Goal: Information Seeking & Learning: Understand process/instructions

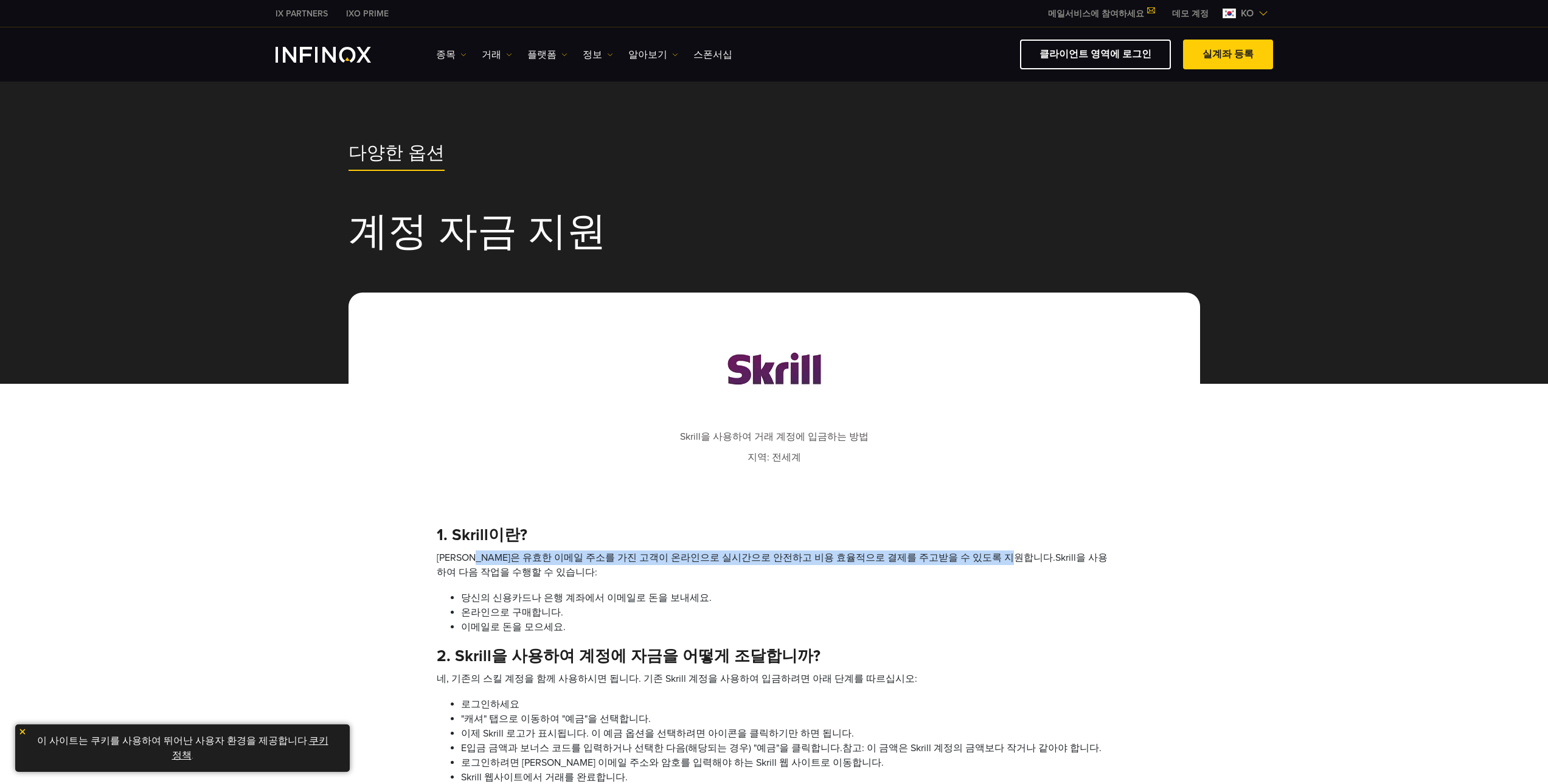
drag, startPoint x: 478, startPoint y: 557, endPoint x: 974, endPoint y: 557, distance: 496.0
click at [974, 557] on li "[PERSON_NAME]은 유효한 이메일 주소를 가진 고객이 온라인으로 실시간으로 안전하고 비용 효율적으로 결제를 주고받을 수 있도록 지원합니…" at bounding box center [775, 564] width 675 height 29
click at [949, 589] on ol "[PERSON_NAME]은 유효한 이메일 주소를 가진 고객이 온라인으로 실시간으로 안전하고 비용 효율적으로 결제를 주고받을 수 있도록 지원합니…" at bounding box center [775, 592] width 675 height 84
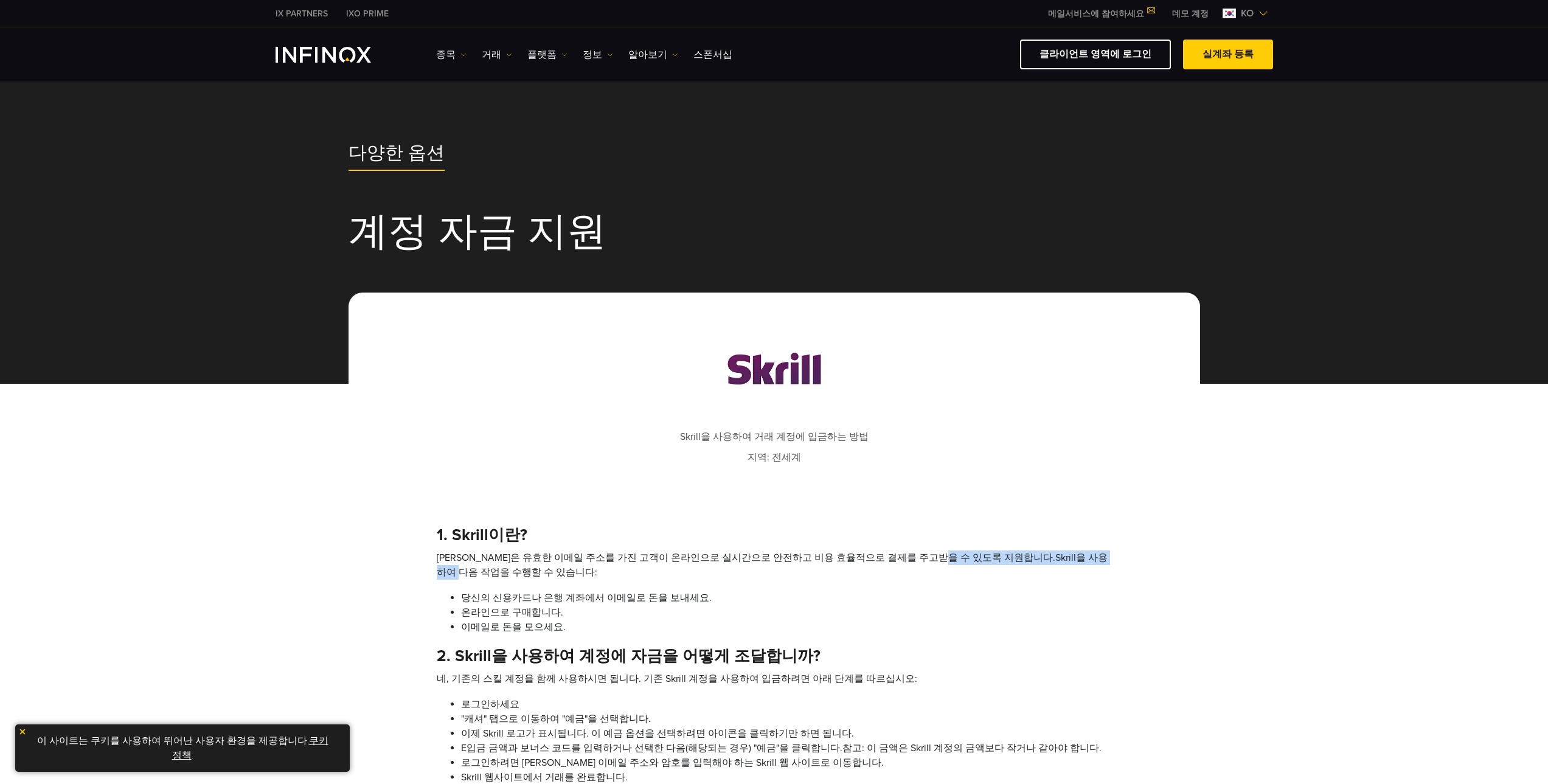
drag, startPoint x: 909, startPoint y: 559, endPoint x: 1047, endPoint y: 559, distance: 138.0
click at [1082, 555] on li "[PERSON_NAME]은 유효한 이메일 주소를 가진 고객이 온라인으로 실시간으로 안전하고 비용 효율적으로 결제를 주고받을 수 있도록 지원합니…" at bounding box center [775, 564] width 675 height 29
drag, startPoint x: 477, startPoint y: 600, endPoint x: 708, endPoint y: 600, distance: 231.0
click at [708, 600] on li "당신의 신용카드나 은행 계좌에서 이메일로 돈을 보내세요." at bounding box center [787, 598] width 651 height 15
click at [751, 604] on li "당신의 신용카드나 은행 계좌에서 이메일로 돈을 보내세요." at bounding box center [787, 598] width 651 height 15
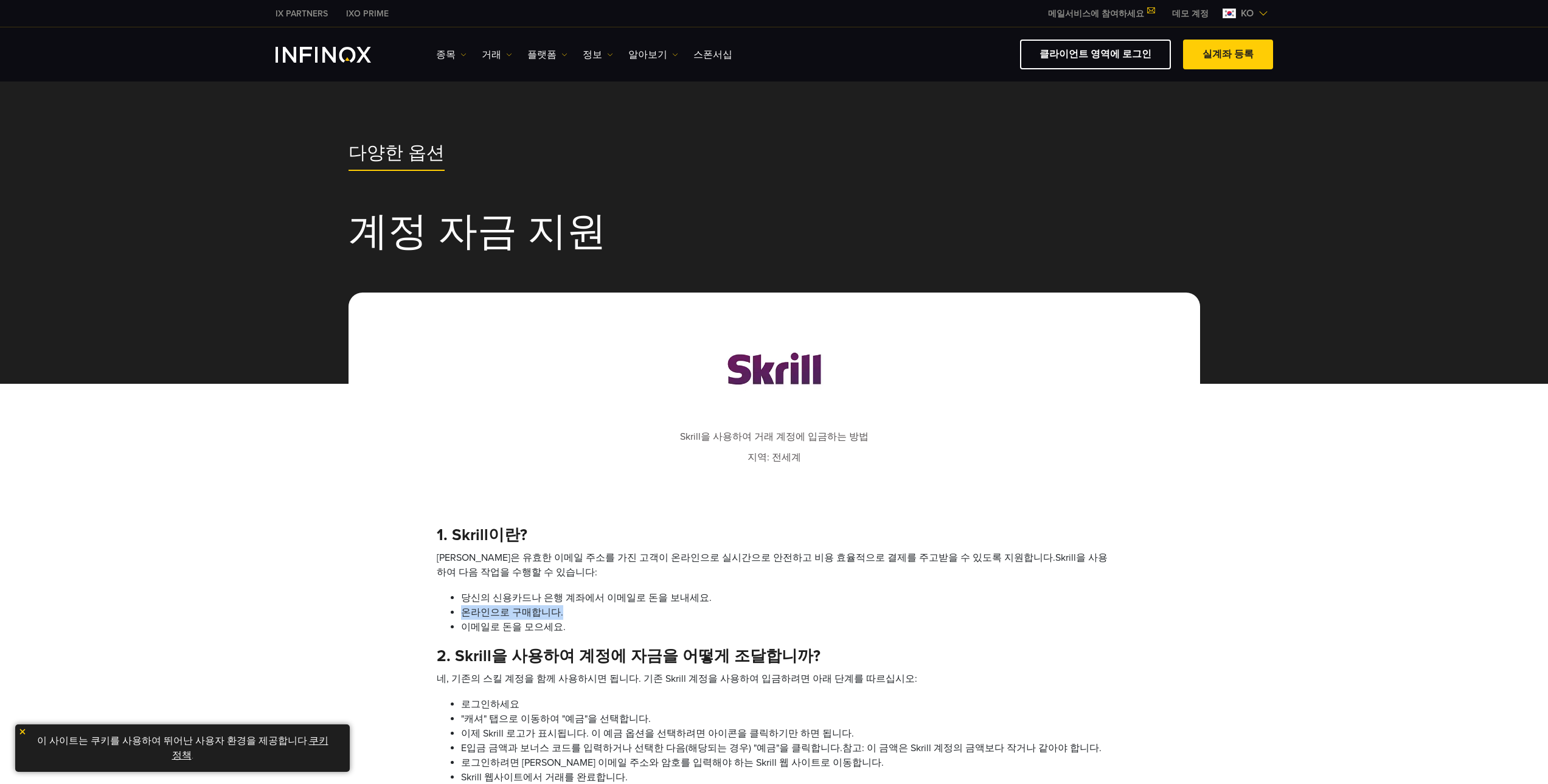
drag, startPoint x: 463, startPoint y: 613, endPoint x: 570, endPoint y: 615, distance: 107.0
click at [570, 615] on li "온라인으로 구매합니다." at bounding box center [787, 612] width 651 height 15
drag, startPoint x: 603, startPoint y: 617, endPoint x: 557, endPoint y: 620, distance: 46.1
click at [602, 618] on li "온라인으로 구매합니다." at bounding box center [787, 612] width 651 height 15
drag, startPoint x: 468, startPoint y: 627, endPoint x: 644, endPoint y: 631, distance: 176.0
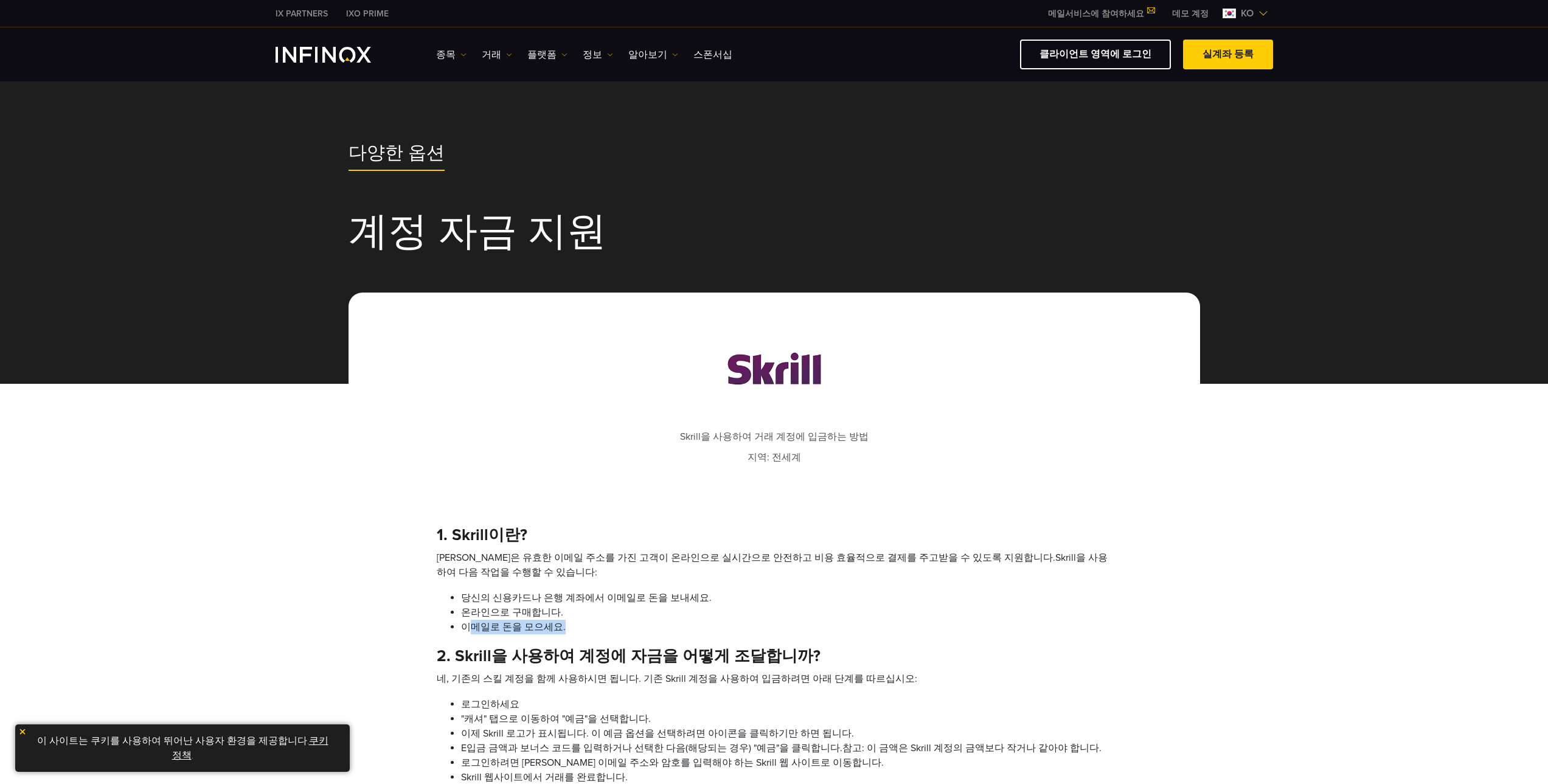
click at [625, 635] on li "이메일로 돈을 모으세요." at bounding box center [787, 627] width 651 height 15
click at [889, 622] on li "이메일로 돈을 모으세요." at bounding box center [787, 627] width 651 height 15
drag, startPoint x: 459, startPoint y: 655, endPoint x: 869, endPoint y: 657, distance: 410.0
click at [825, 661] on h4 "2. Skrill을 사용하여 계정에 자금을 어떻게 조달합니까?" at bounding box center [775, 655] width 675 height 19
click at [996, 656] on h4 "2. Skrill을 사용하여 계정에 자금을 어떻게 조달합니까?" at bounding box center [775, 655] width 675 height 19
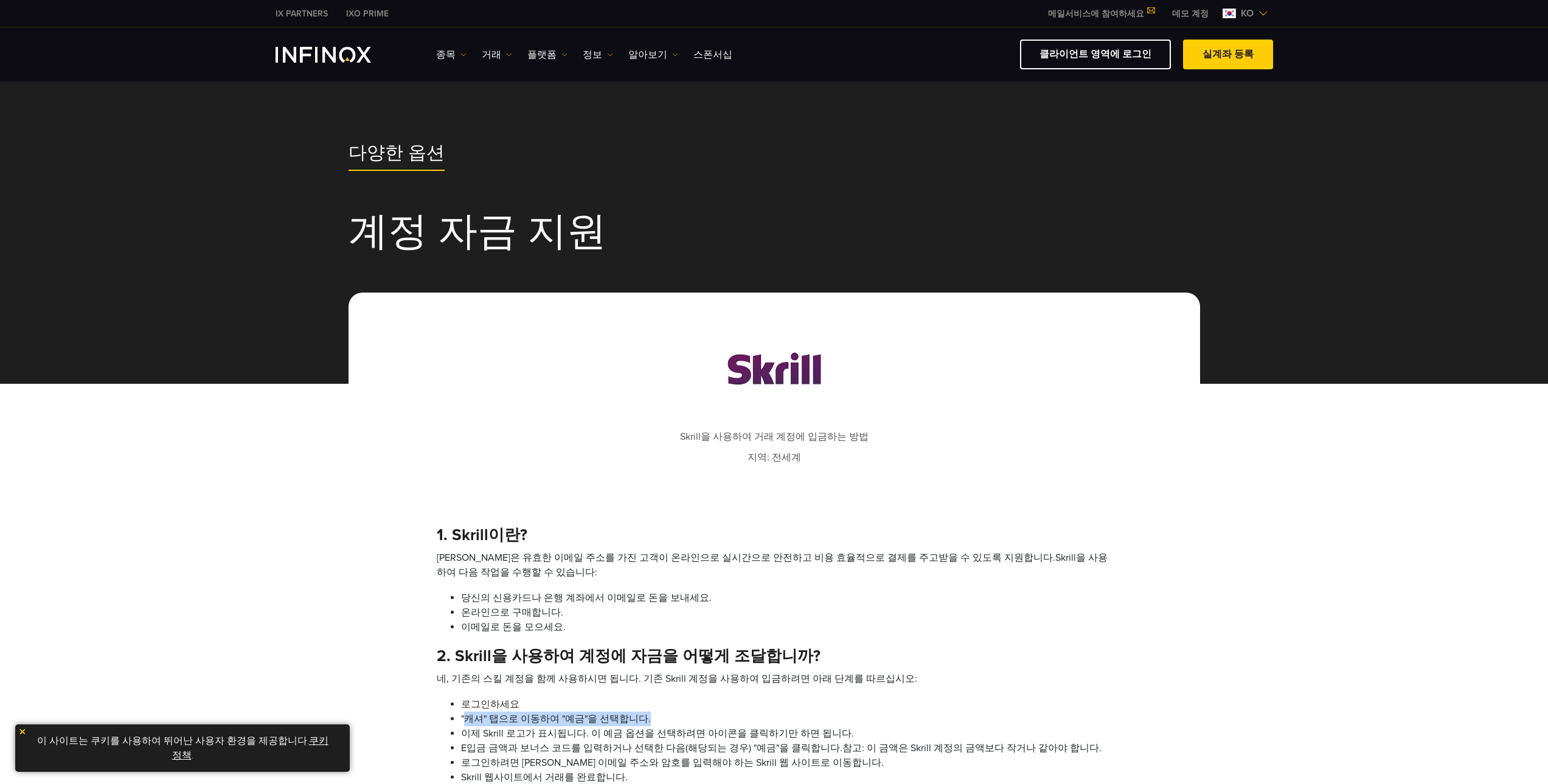
drag, startPoint x: 468, startPoint y: 719, endPoint x: 654, endPoint y: 720, distance: 186.0
click at [654, 720] on li ""캐셔" 탭으로 이동하여 "예금"을 선택합니다." at bounding box center [787, 718] width 651 height 15
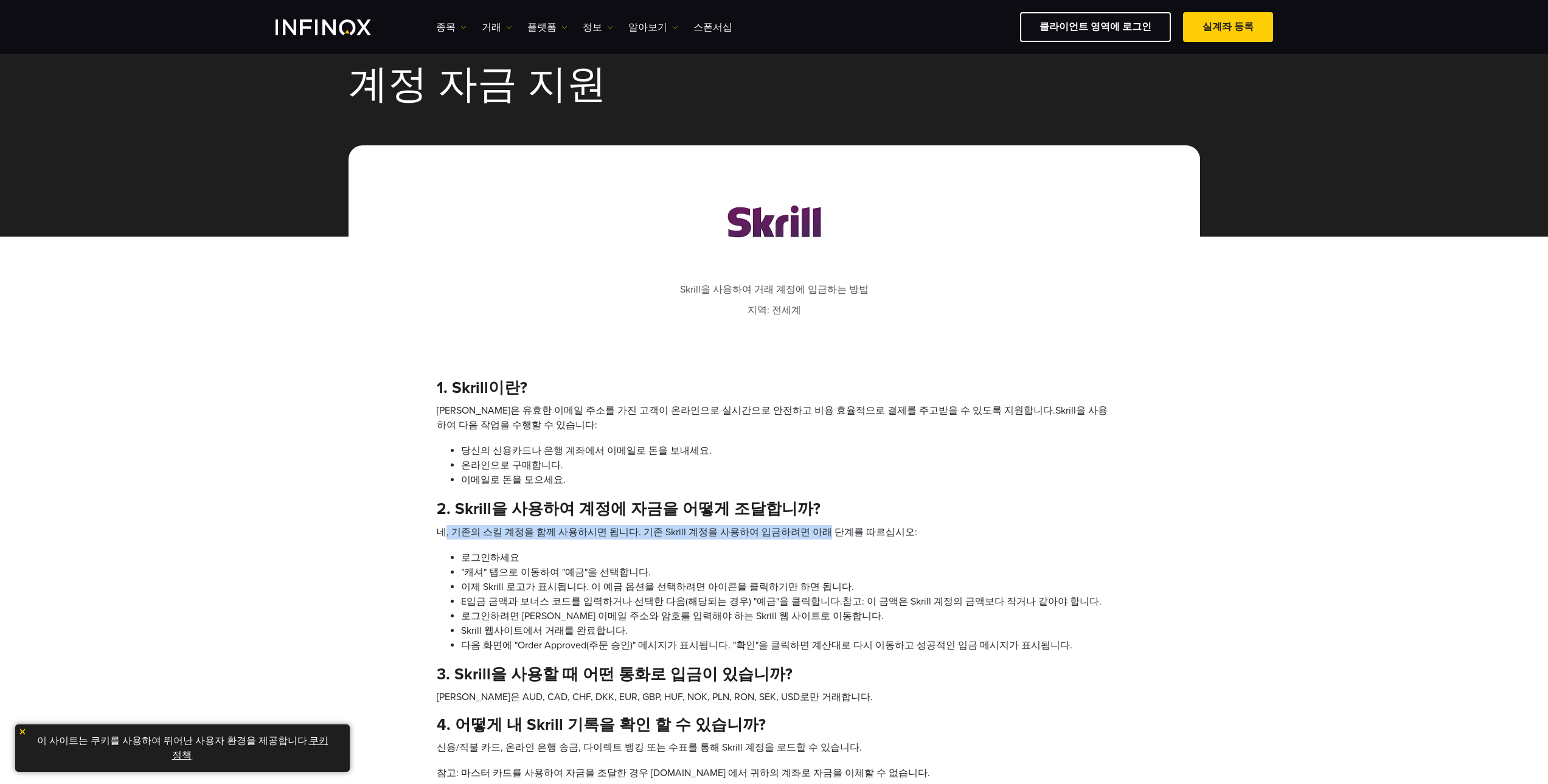
drag, startPoint x: 443, startPoint y: 530, endPoint x: 806, endPoint y: 528, distance: 363.0
click at [806, 528] on li "네, 기존의 스킬 계정을 함께 사용하시면 됩니다. 기존 Skrill 계정을 사용하여 입금하려면 아래 단계를 따르십시오:" at bounding box center [775, 532] width 675 height 15
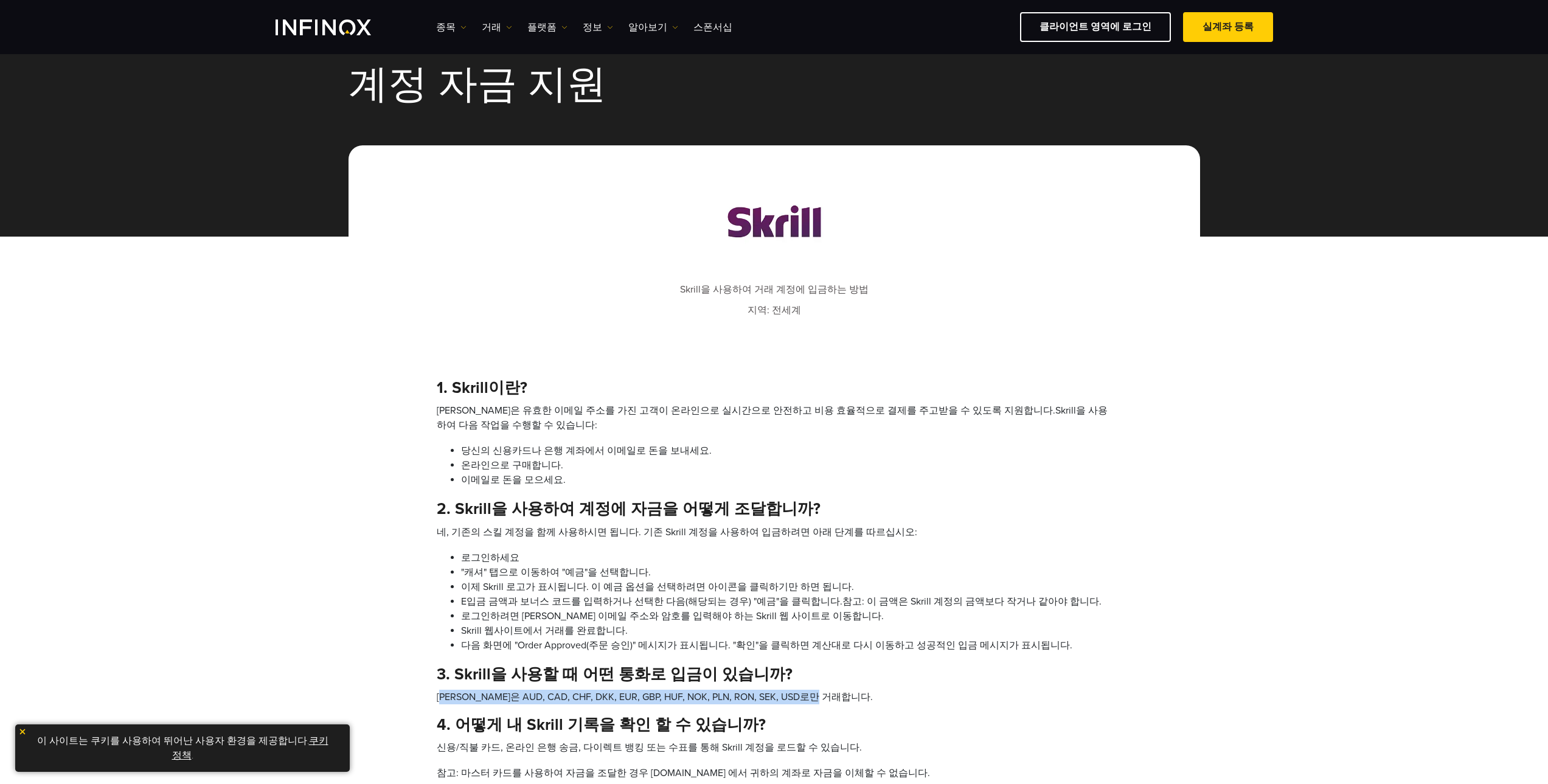
drag, startPoint x: 444, startPoint y: 700, endPoint x: 818, endPoint y: 700, distance: 374.0
click at [818, 700] on li "[PERSON_NAME]은 AUD, CAD, CHF, DKK, EUR, GBP, HUF, NOK, PLN, RON, SEK, USD로만 거래합…" at bounding box center [775, 696] width 675 height 15
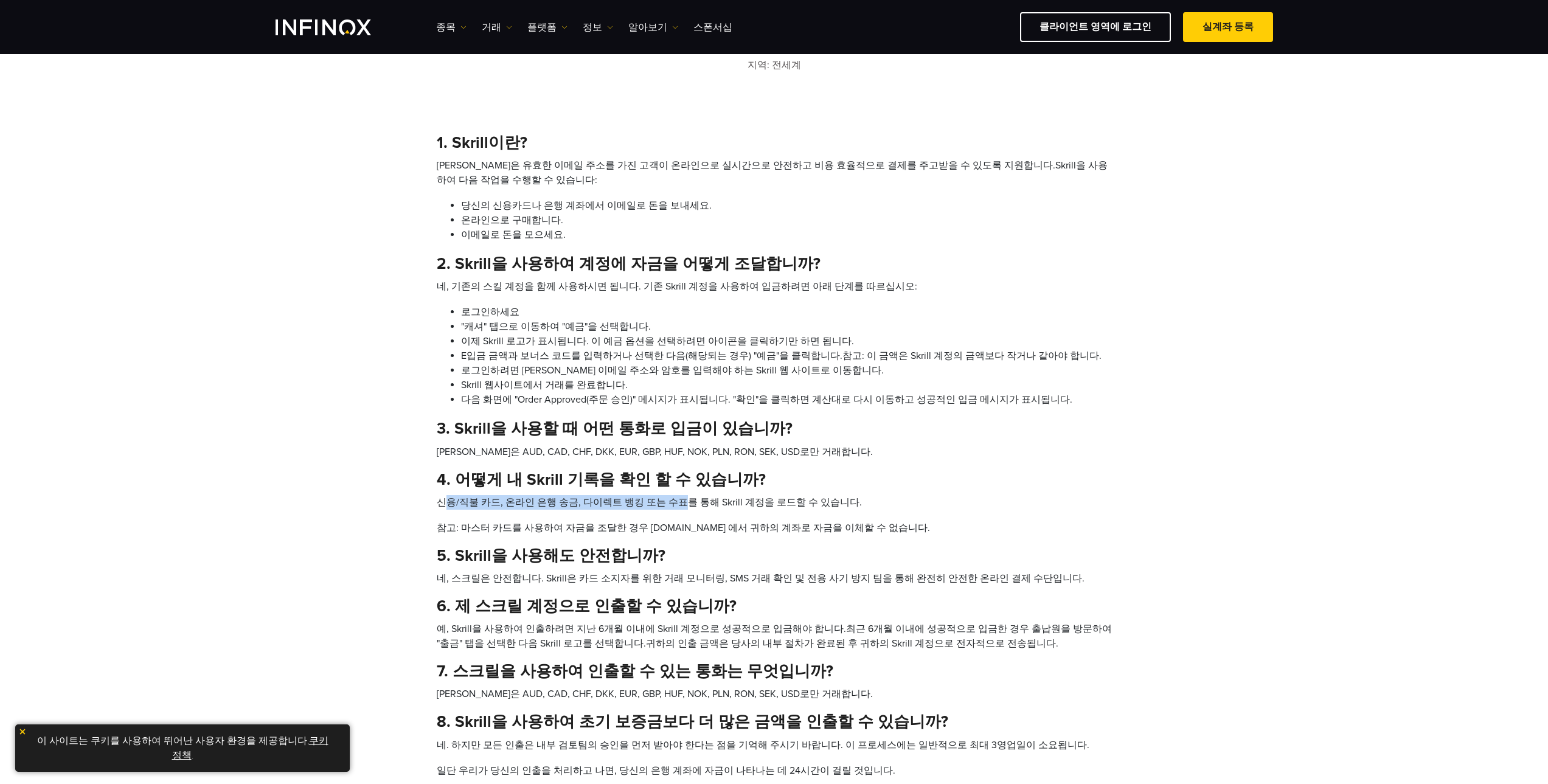
drag, startPoint x: 449, startPoint y: 504, endPoint x: 667, endPoint y: 504, distance: 218.0
click at [667, 504] on li "신용/직불 카드, 온라인 은행 송금, 다이렉트 뱅킹 또는 수표를 통해 Skrill 계정을 로드할 수 있습니다." at bounding box center [775, 502] width 675 height 15
drag, startPoint x: 458, startPoint y: 528, endPoint x: 565, endPoint y: 528, distance: 107.0
click at [566, 528] on li "참고: 마스터 카드를 사용하여 자금을 조달한 경우 [DOMAIN_NAME] 에서 귀하의 계좌로 자금을 이체할 수 없습니다." at bounding box center [775, 528] width 675 height 15
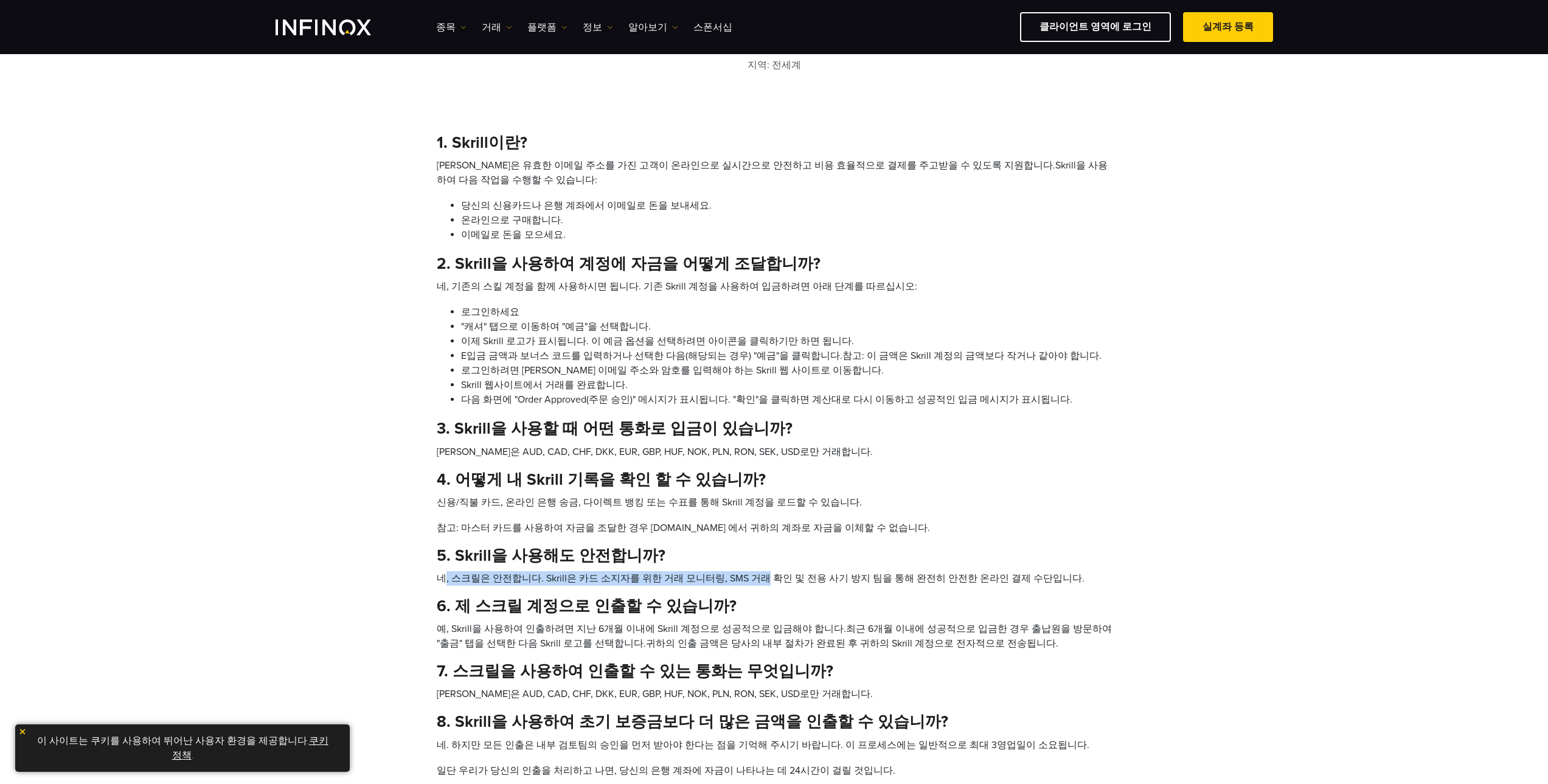
drag, startPoint x: 446, startPoint y: 581, endPoint x: 746, endPoint y: 576, distance: 300.0
click at [746, 576] on li "네, 스크릴은 안전합니다. Skrill은 카드 소지자를 위한 거래 모니터링, SMS 거래 확인 및 전용 사기 방지 팀을 통해 완전히 안전한 온…" at bounding box center [775, 578] width 675 height 15
drag, startPoint x: 524, startPoint y: 612, endPoint x: 601, endPoint y: 612, distance: 77.0
click at [601, 612] on h4 "6. 제 스크릴 계정으로 인출할 수 있습니까?" at bounding box center [775, 606] width 675 height 19
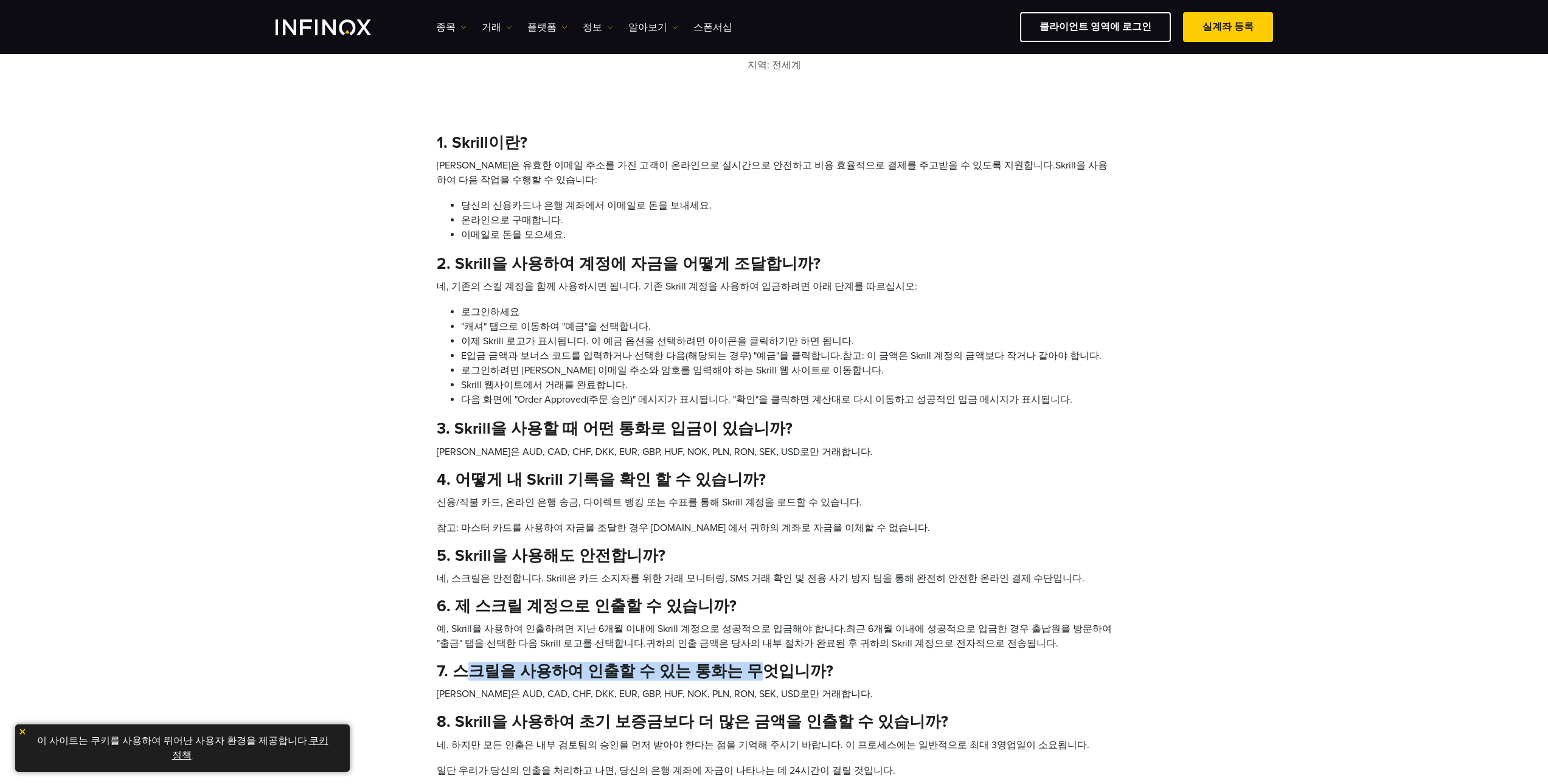
drag, startPoint x: 478, startPoint y: 678, endPoint x: 740, endPoint y: 675, distance: 262.0
click at [740, 675] on h4 "7. 스크릴을 사용하여 인출할 수 있는 통화는 무엇입니까?" at bounding box center [775, 671] width 675 height 19
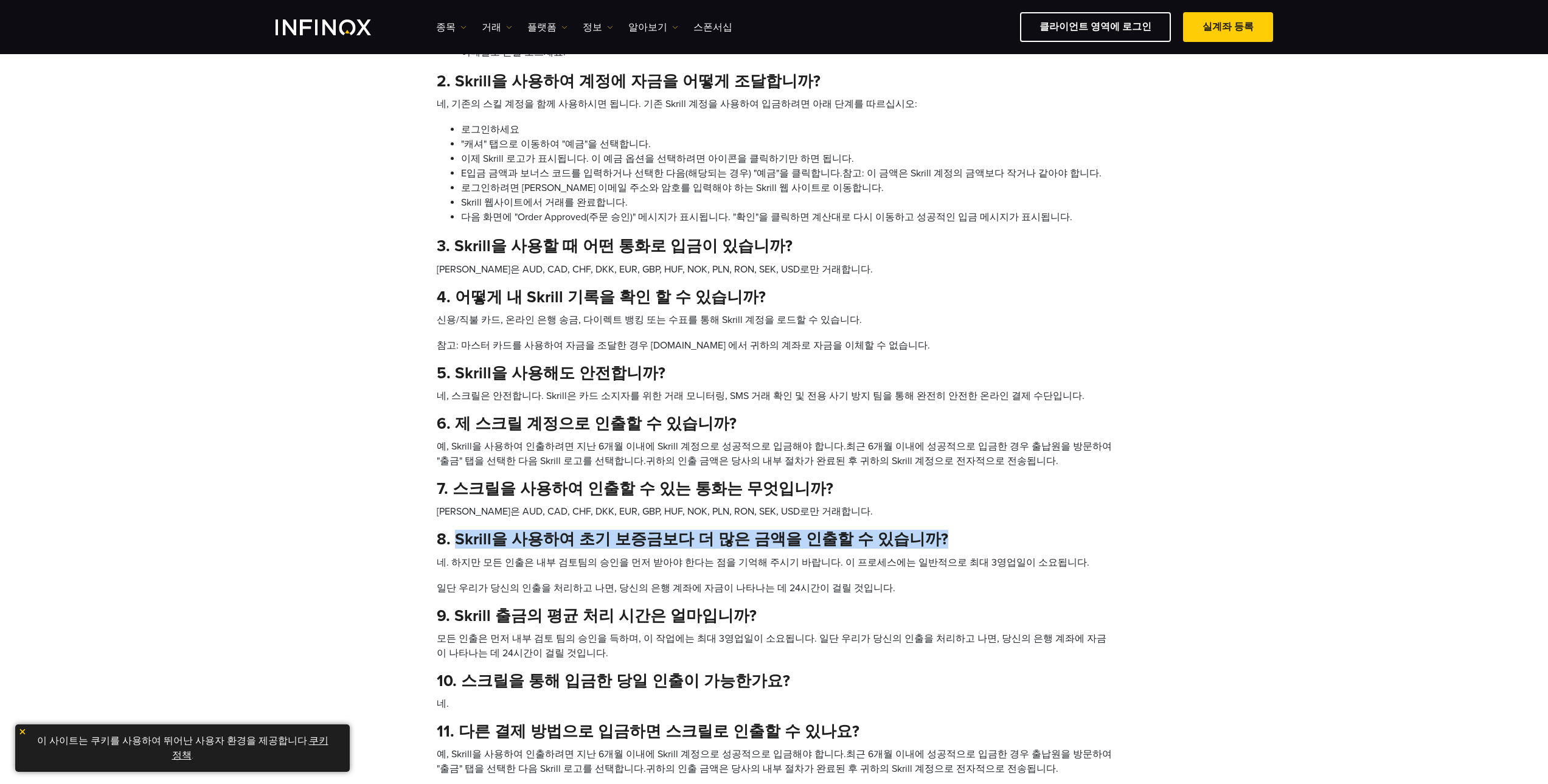
drag, startPoint x: 461, startPoint y: 537, endPoint x: 918, endPoint y: 533, distance: 457.0
click at [918, 533] on h4 "8. Skrill을 사용하여 초기 보증금보다 더 많은 금액을 인출할 수 있습니까?" at bounding box center [775, 539] width 675 height 19
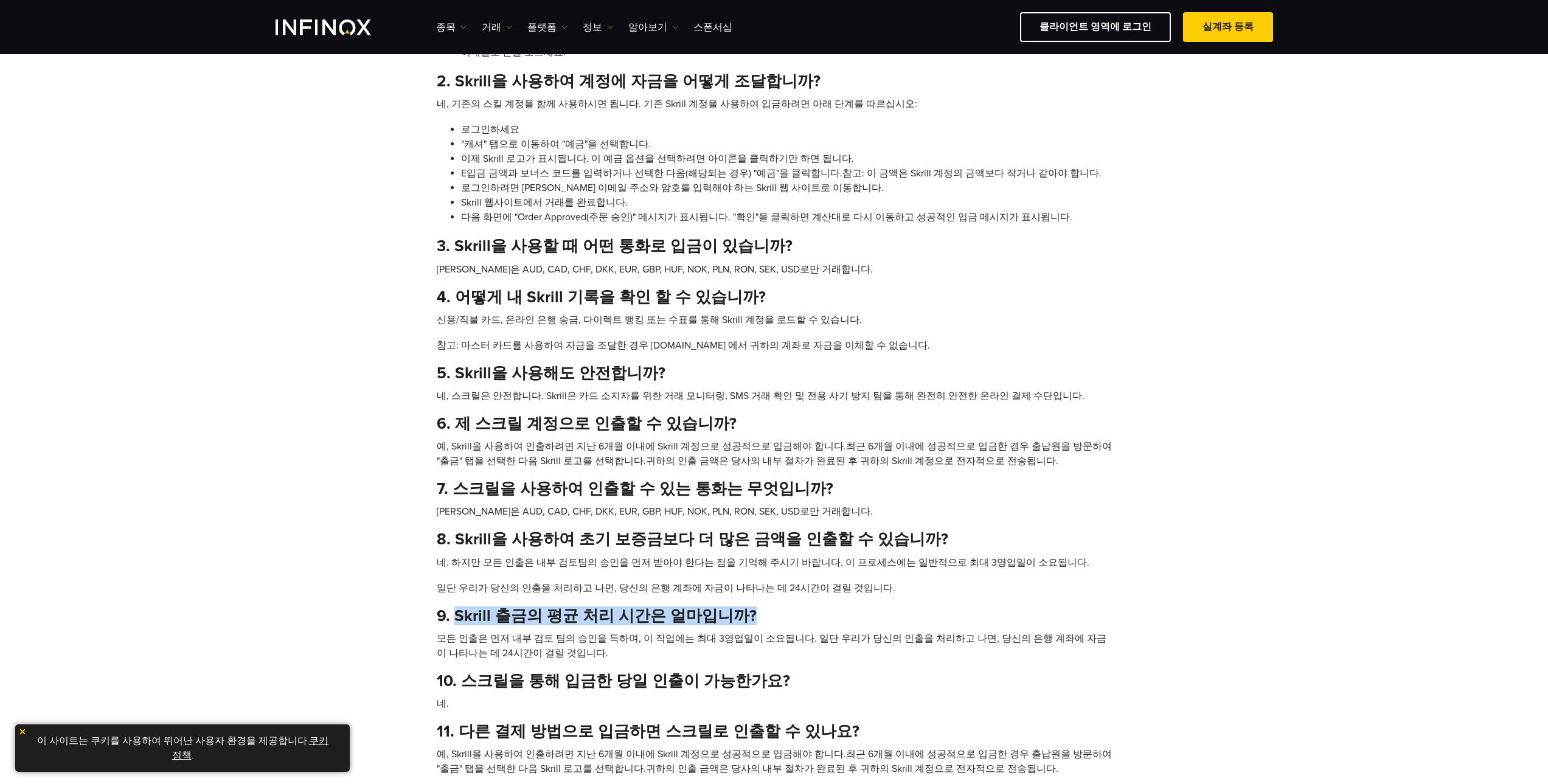
drag, startPoint x: 455, startPoint y: 616, endPoint x: 759, endPoint y: 611, distance: 304.0
click at [759, 611] on h4 "9. Skrill 출금의 평균 처리 시간은 얼마입니까?" at bounding box center [775, 615] width 675 height 19
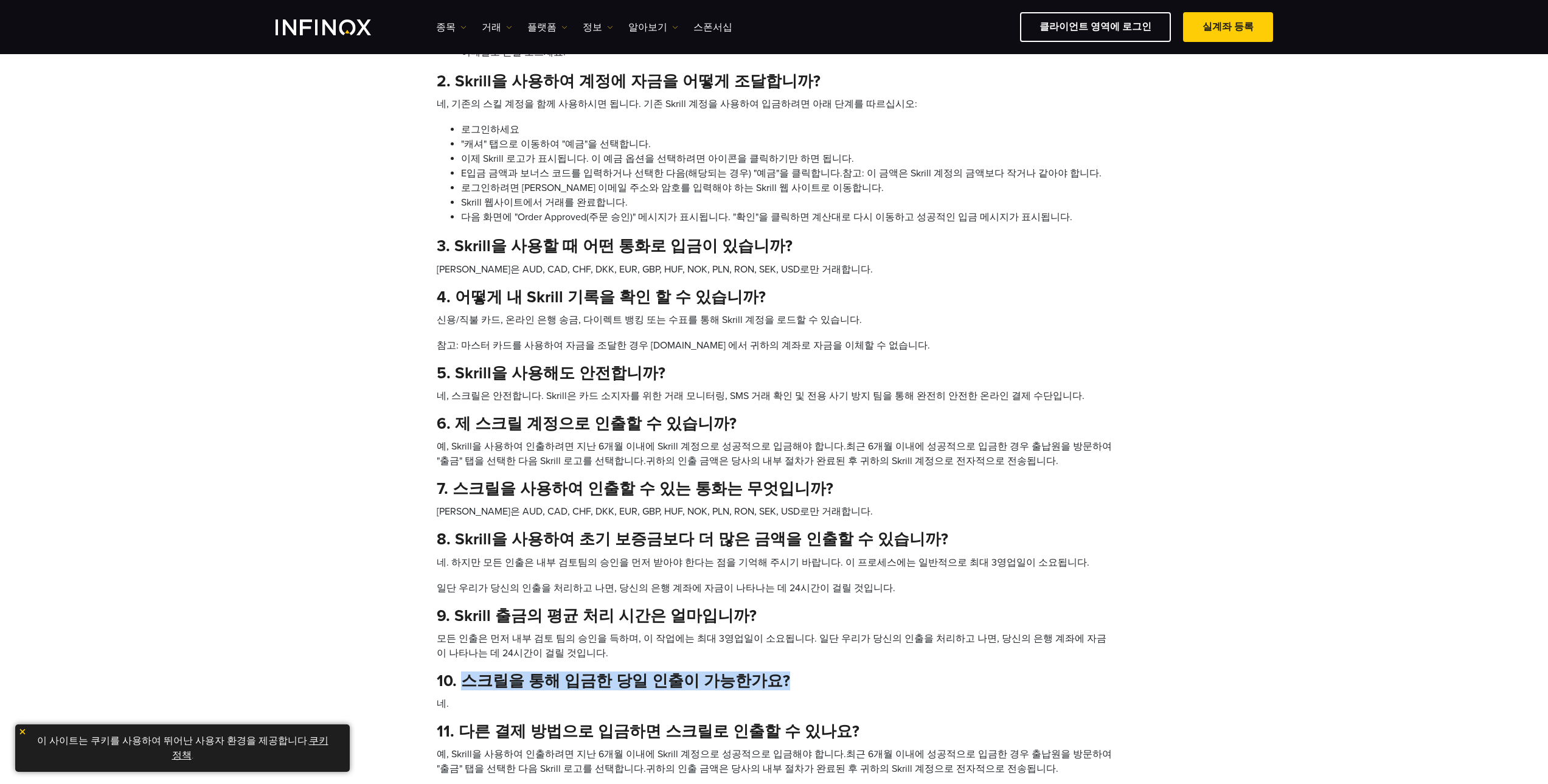
drag, startPoint x: 464, startPoint y: 680, endPoint x: 782, endPoint y: 673, distance: 318.1
click at [782, 673] on h4 "10. 스크릴을 통해 입금한 당일 인출이 가능한가요?" at bounding box center [775, 680] width 675 height 19
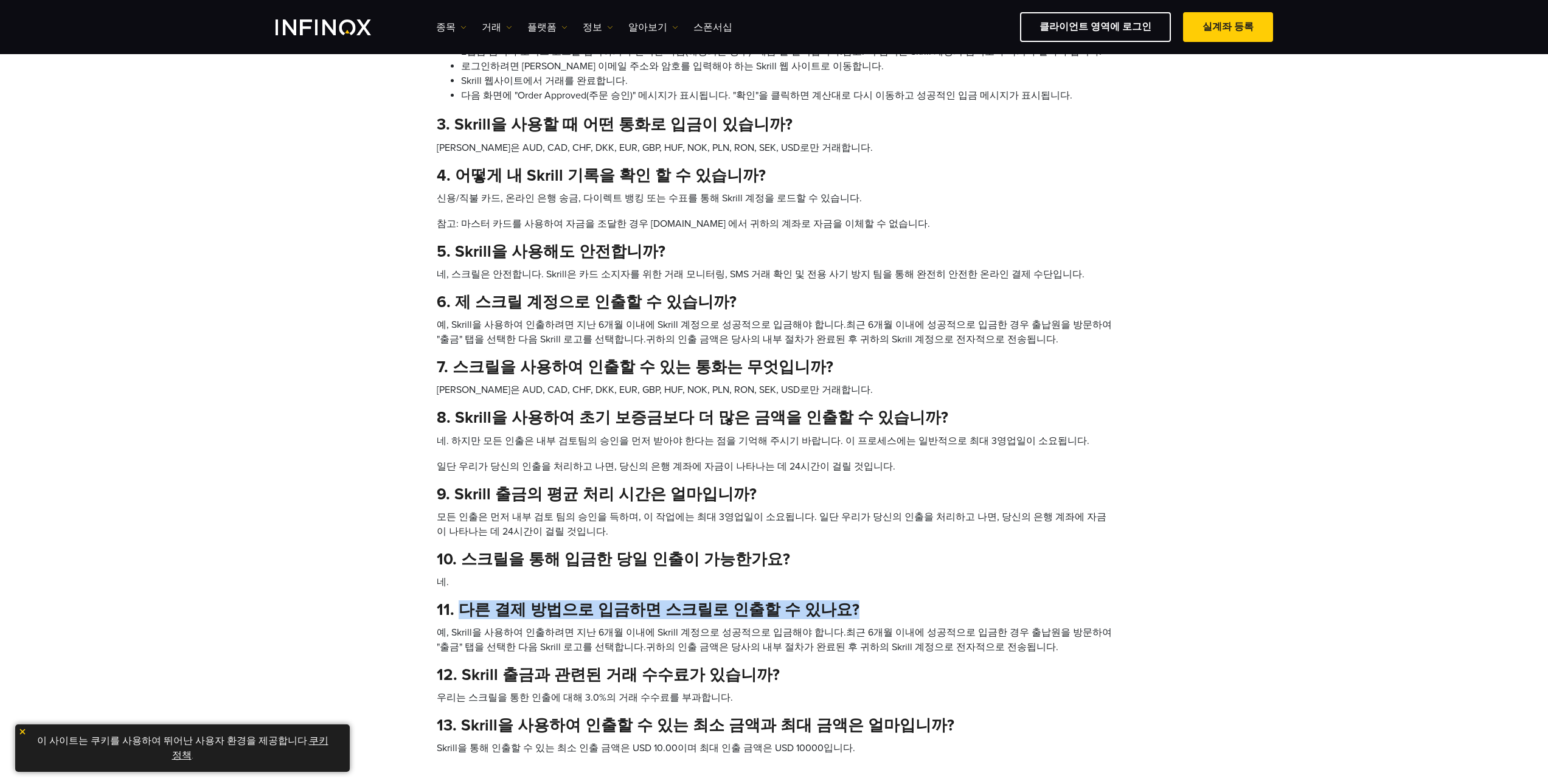
drag, startPoint x: 457, startPoint y: 609, endPoint x: 740, endPoint y: 635, distance: 284.2
click at [842, 606] on h4 "11. 다른 결제 방법으로 입금하면 스크릴로 인출할 수 있나요?" at bounding box center [775, 609] width 675 height 19
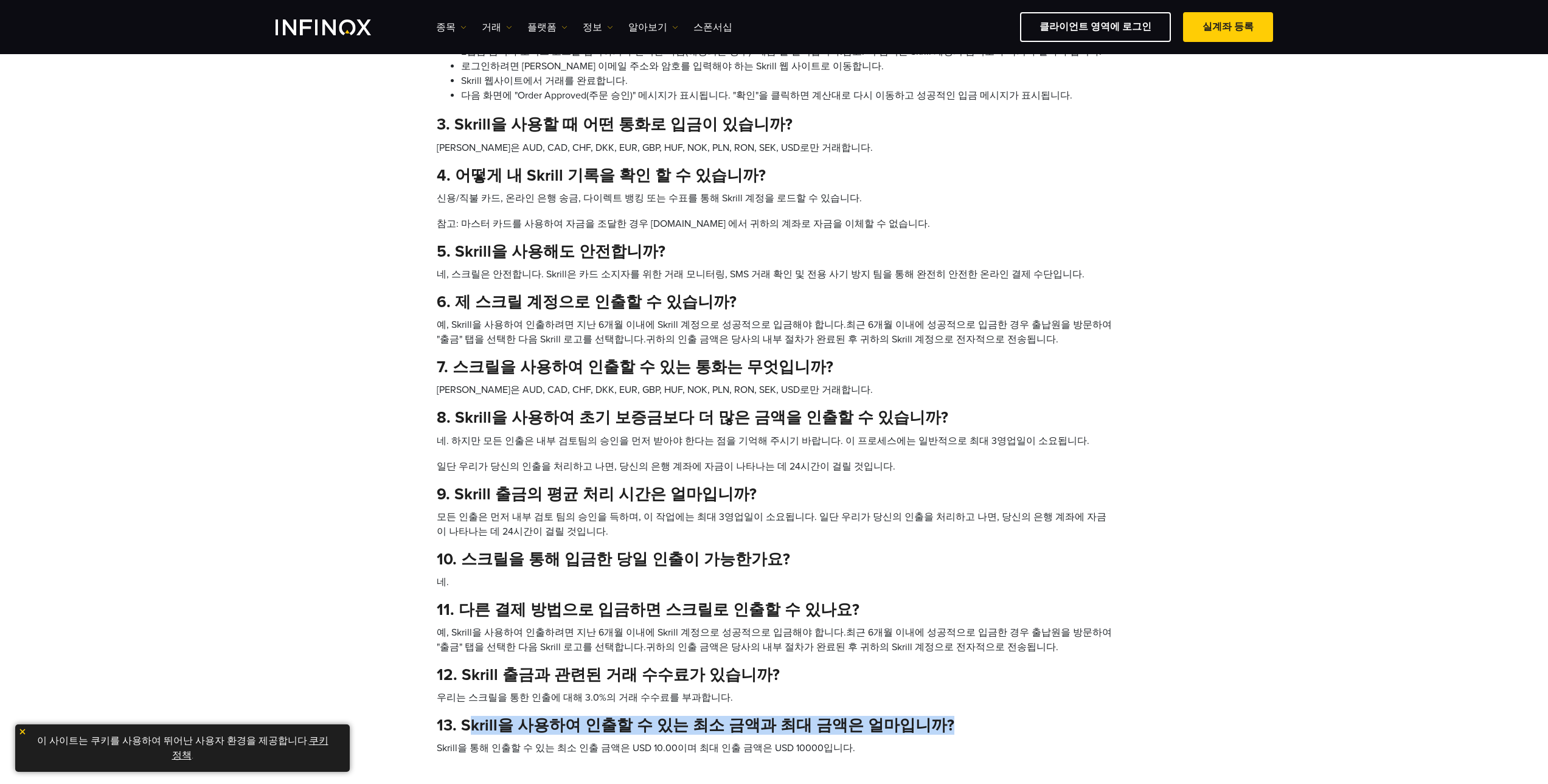
drag, startPoint x: 546, startPoint y: 717, endPoint x: 927, endPoint y: 712, distance: 381.0
click at [927, 712] on div "1. Skrill이란? Skrill은 유효한 이메일 주소를 가진 고객이 온라인으로 실시간으로 안전하고 비용 효율적으로 결제를 주고받을 수 있도…" at bounding box center [775, 292] width 675 height 926
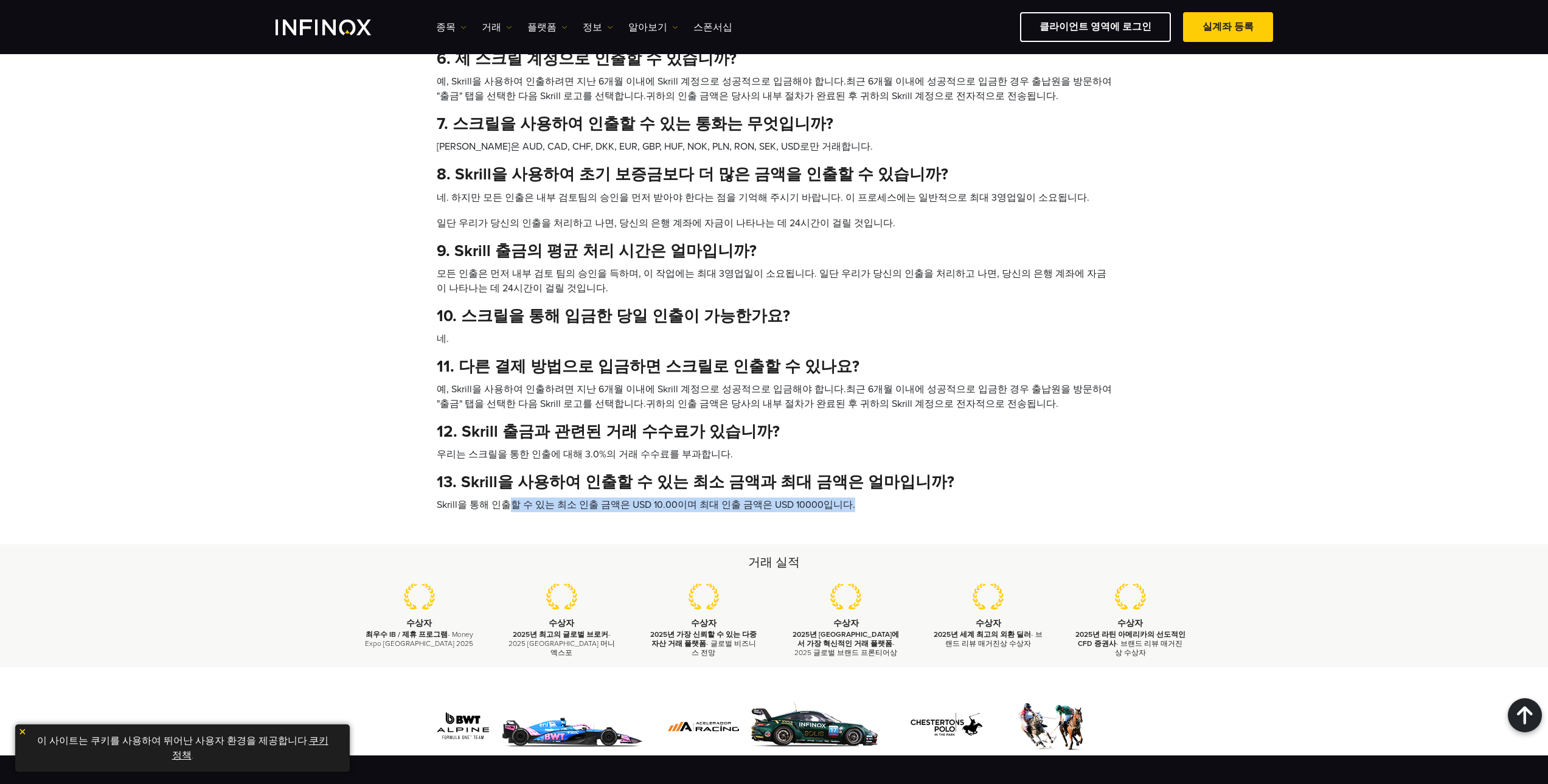
drag, startPoint x: 516, startPoint y: 501, endPoint x: 837, endPoint y: 502, distance: 321.0
click at [837, 502] on li "Skrill을 통해 인출할 수 있는 최소 인출 금액은 USD 10.00이며 최대 인출 금액은 USD 10000입니다." at bounding box center [775, 504] width 675 height 15
